Goal: Navigation & Orientation: Find specific page/section

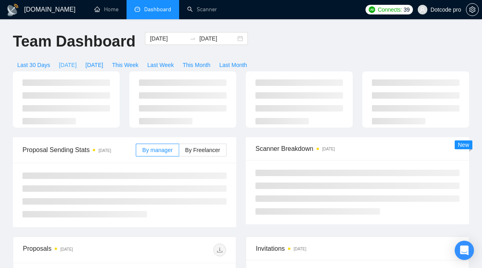
click at [69, 63] on span "Today" at bounding box center [68, 65] width 18 height 9
type input "2025-09-17"
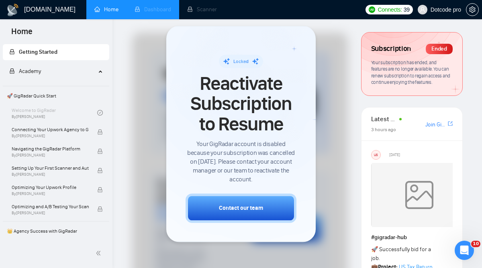
click at [158, 10] on li "Dashboard" at bounding box center [153, 9] width 53 height 19
